Goal: Transaction & Acquisition: Purchase product/service

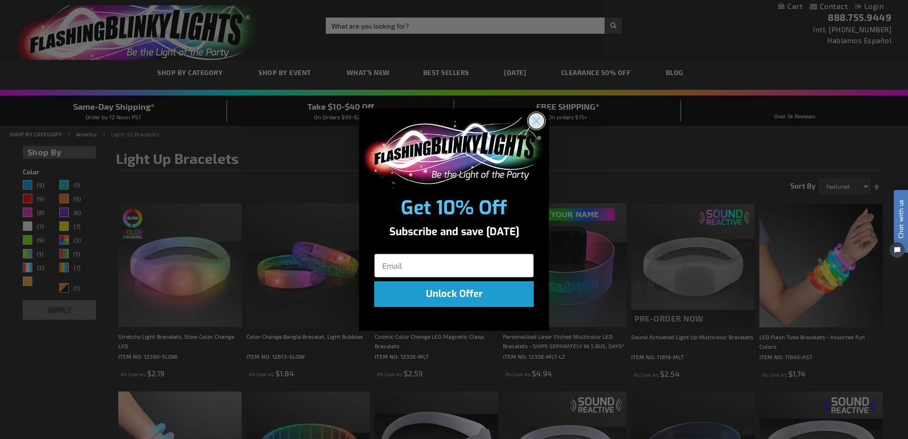
click at [537, 119] on circle "Close dialog" at bounding box center [536, 121] width 16 height 16
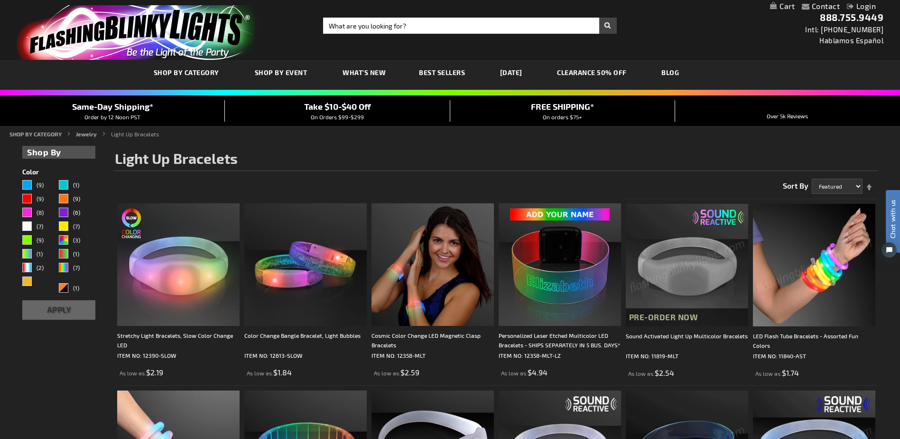
click at [617, 72] on link "CLEARANCE 50% OFF" at bounding box center [592, 72] width 84 height 32
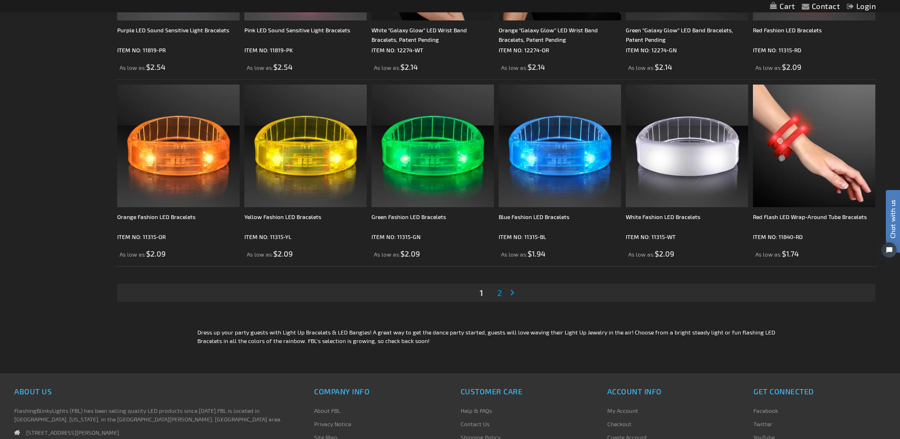
scroll to position [1804, 0]
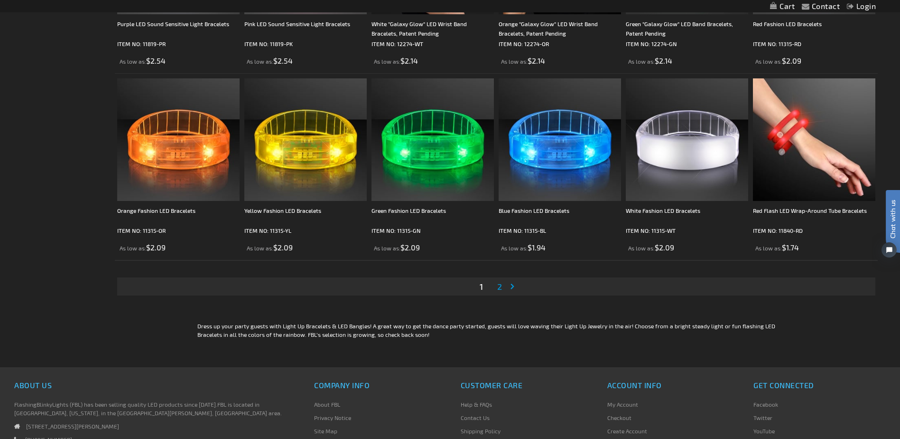
click at [499, 288] on span "2" at bounding box center [499, 286] width 5 height 10
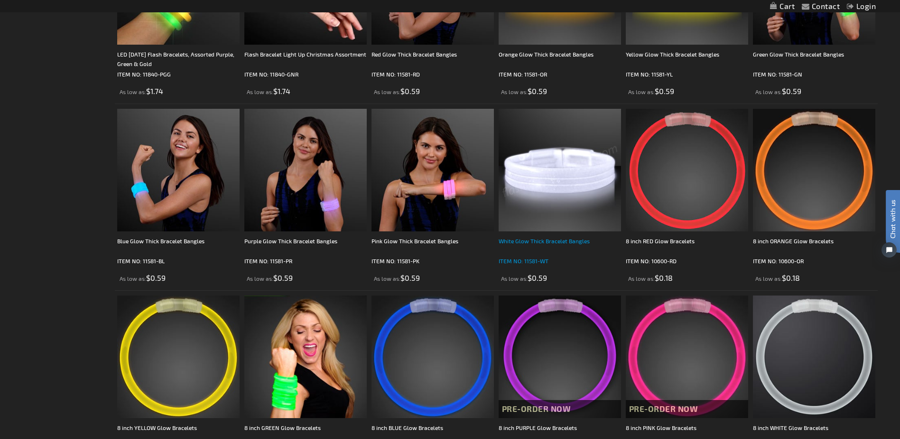
scroll to position [475, 0]
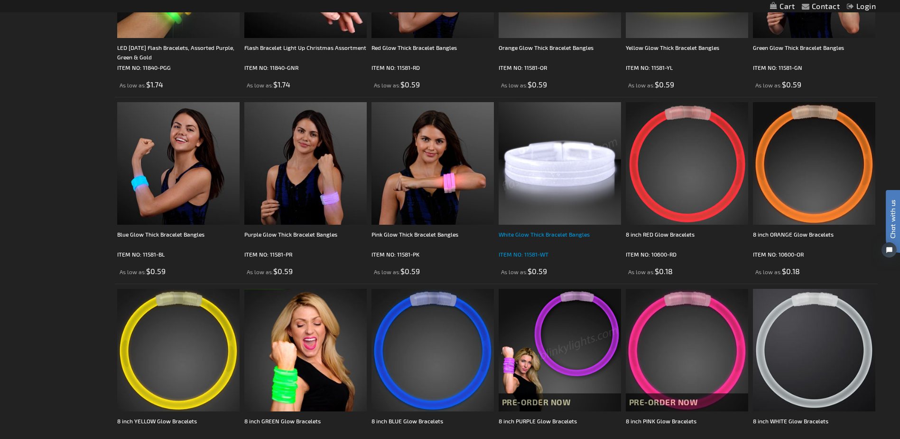
click at [567, 236] on div "White Glow Thick Bracelet Bangles" at bounding box center [560, 238] width 122 height 19
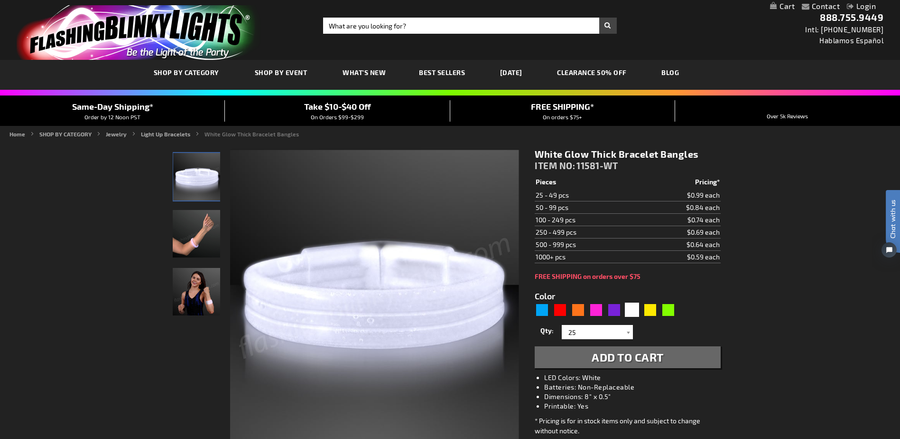
click at [182, 231] on img "Hand model wearing White Light Up Glow Thick Bangles" at bounding box center [196, 233] width 47 height 47
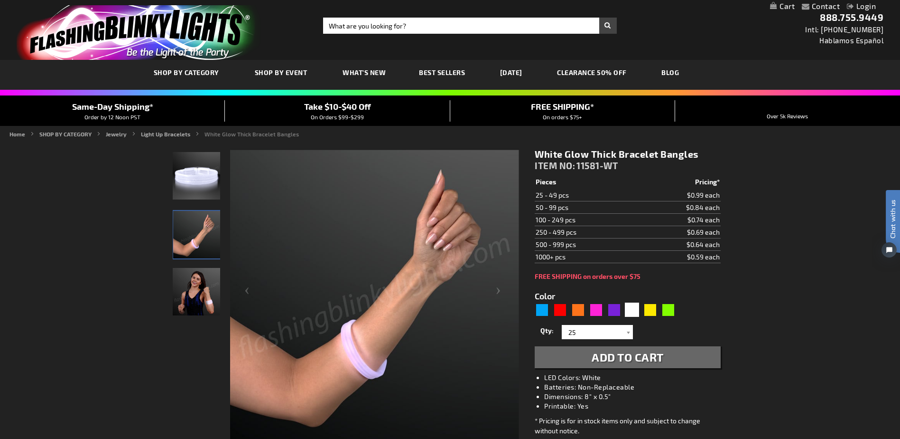
click at [199, 294] on img "Female wearing White Light Up Glow Thick Bangles" at bounding box center [196, 291] width 47 height 47
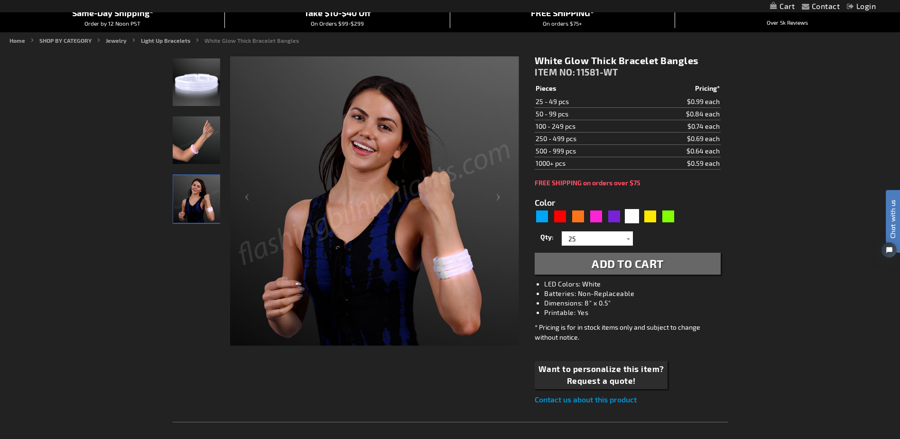
scroll to position [95, 0]
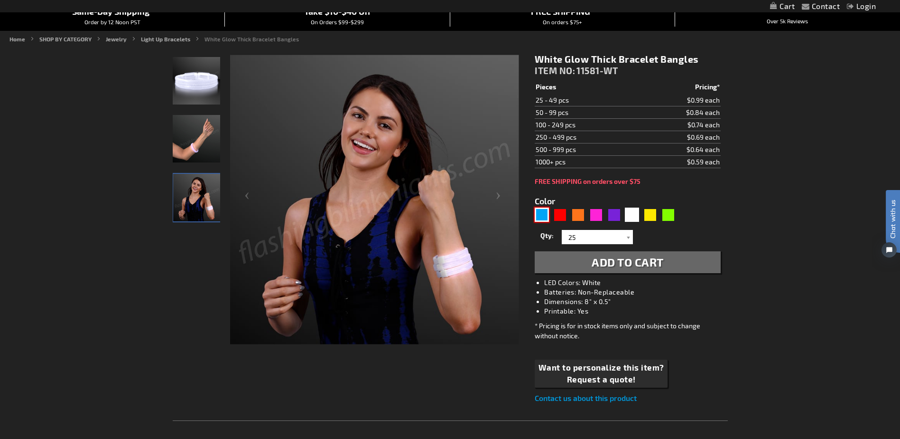
click at [544, 215] on div "Blue" at bounding box center [542, 214] width 14 height 14
type input "5629"
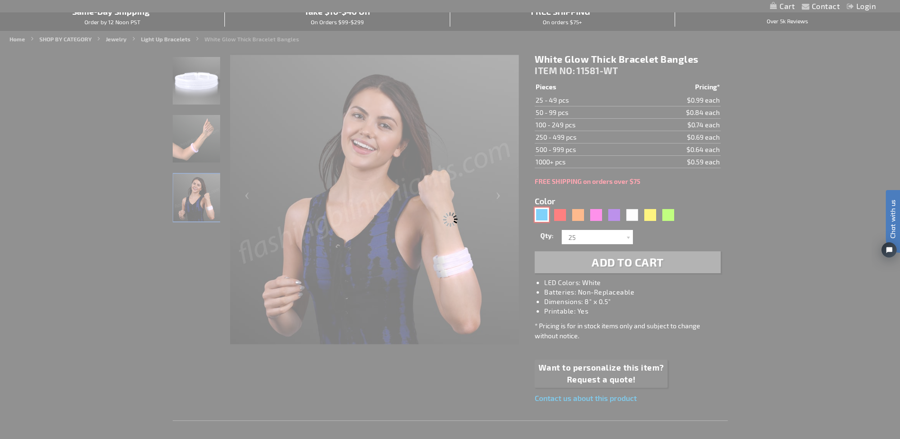
type input "11581-BL"
type input "Customize - Blue Glow Thick Bracelet Bangles - ITEM NO: 11581-BL"
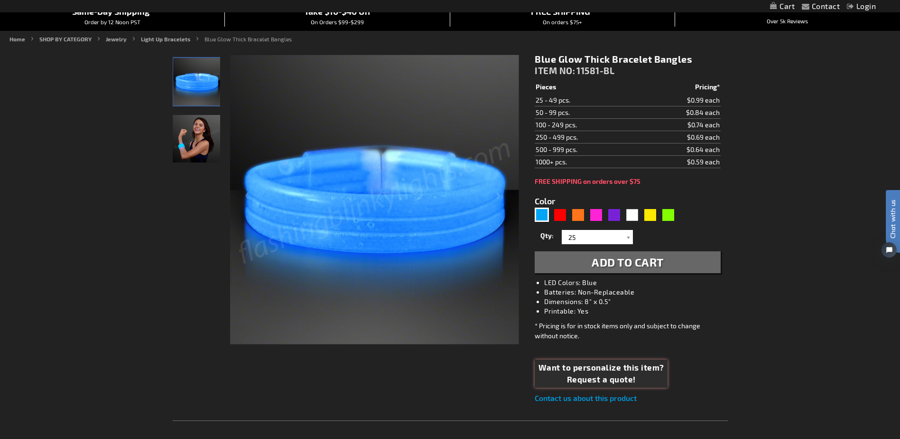
click at [605, 369] on span "Want to personalize this item?" at bounding box center [602, 367] width 126 height 12
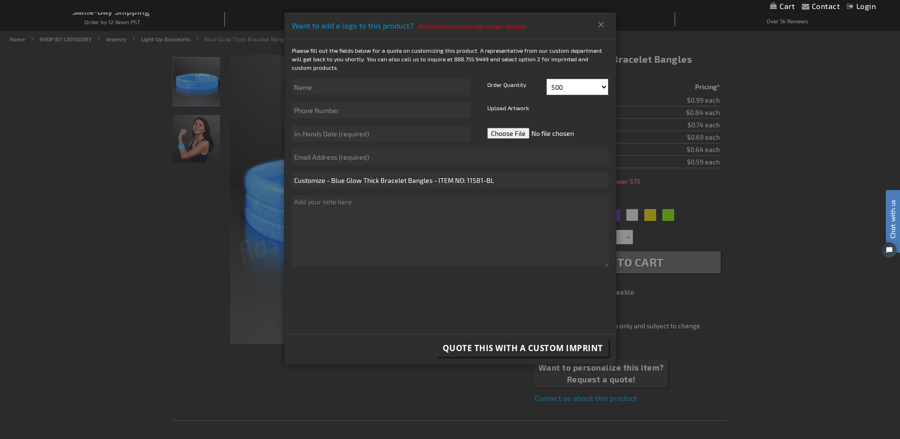
click at [612, 88] on div "Order Quantity 500 525 550 575 600 625 650 675 700 725 750 775 800 825 850 875 …" at bounding box center [547, 114] width 138 height 70
click at [606, 88] on select "500 525 550 575 600 625 650 675 700 725 750 775 800" at bounding box center [578, 87] width 62 height 16
click at [789, 227] on div at bounding box center [450, 219] width 900 height 439
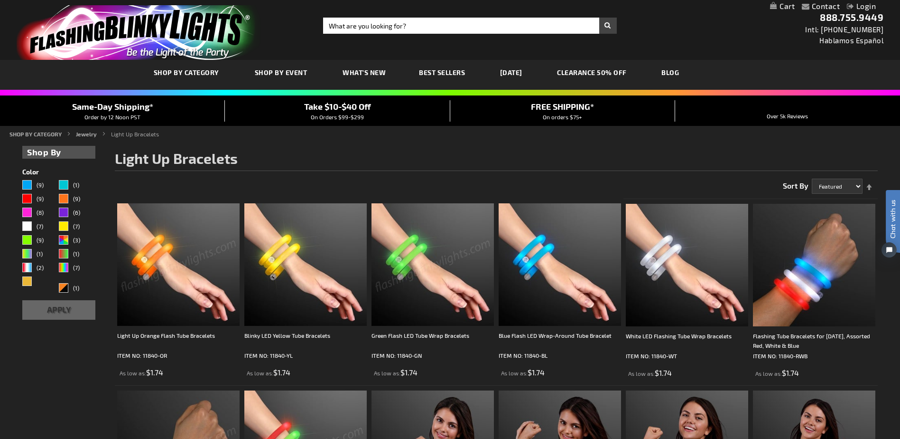
click at [115, 43] on img "store logo" at bounding box center [139, 32] width 244 height 55
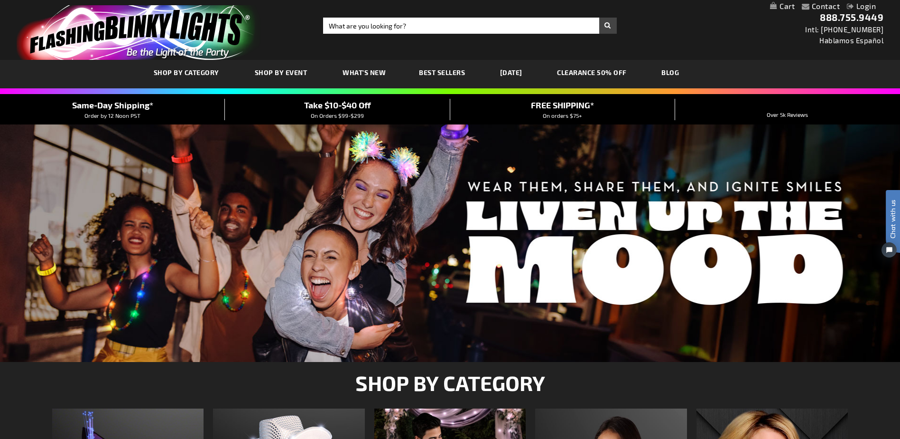
click at [607, 70] on link "CLEARANCE 50% OFF" at bounding box center [592, 72] width 84 height 32
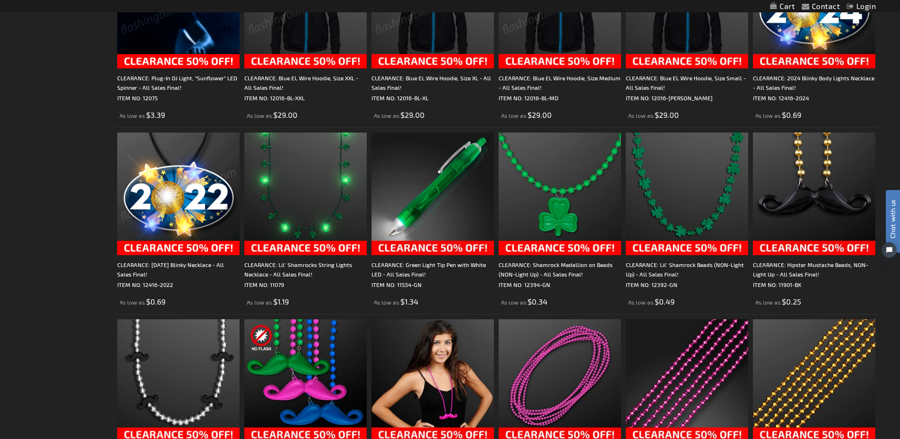
scroll to position [1472, 0]
